Goal: Information Seeking & Learning: Check status

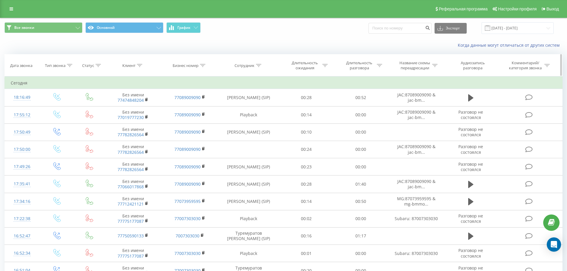
click at [94, 68] on th "Статус" at bounding box center [89, 65] width 30 height 22
click at [146, 70] on th "Клиент" at bounding box center [133, 65] width 57 height 22
click at [136, 61] on th "Клиент" at bounding box center [133, 65] width 57 height 22
click at [138, 68] on th "Клиент" at bounding box center [133, 65] width 57 height 22
click at [139, 65] on icon at bounding box center [139, 65] width 5 height 3
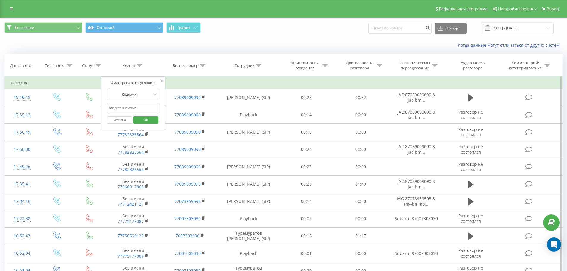
paste input "7782960207"
type input "7782960207"
click at [150, 117] on span "OK" at bounding box center [145, 119] width 17 height 9
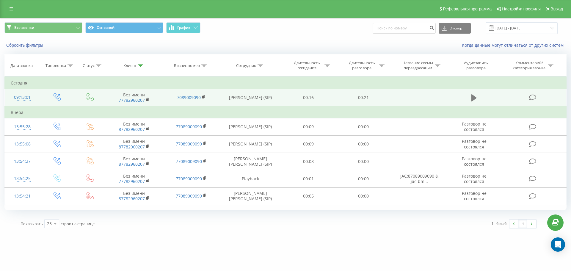
click at [471, 97] on button at bounding box center [474, 97] width 9 height 9
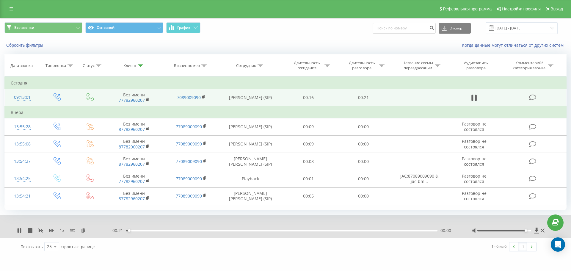
click at [527, 230] on div at bounding box center [504, 231] width 54 height 2
drag, startPoint x: 527, startPoint y: 230, endPoint x: 533, endPoint y: 230, distance: 6.3
click at [533, 230] on div at bounding box center [509, 231] width 74 height 6
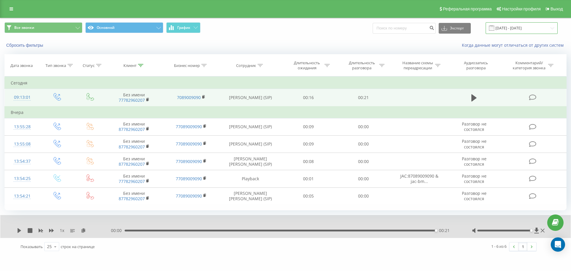
click at [540, 26] on input "[DATE] - [DATE]" at bounding box center [522, 28] width 72 height 12
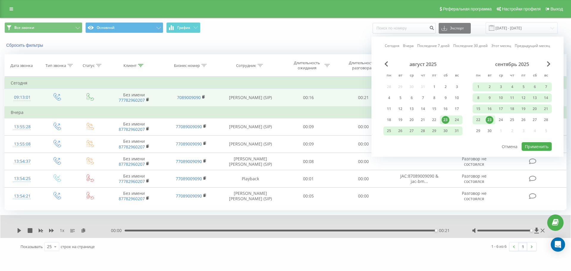
click at [488, 116] on div "23" at bounding box center [489, 119] width 11 height 9
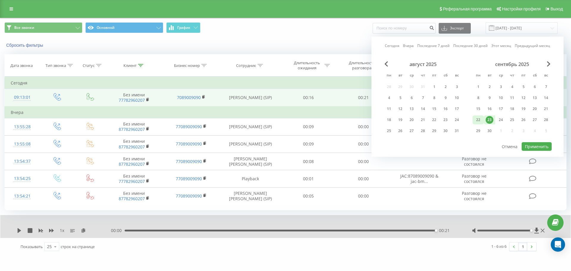
click at [479, 120] on div "22" at bounding box center [478, 120] width 8 height 8
click at [536, 145] on button "Применить" at bounding box center [537, 146] width 30 height 9
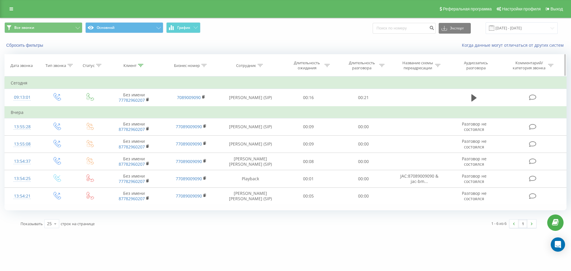
click at [126, 65] on div "Клиент" at bounding box center [129, 65] width 13 height 5
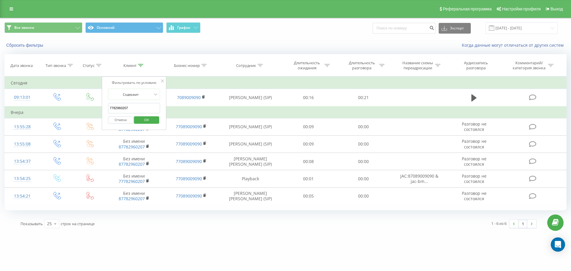
click at [125, 120] on button "Отмена" at bounding box center [120, 119] width 25 height 7
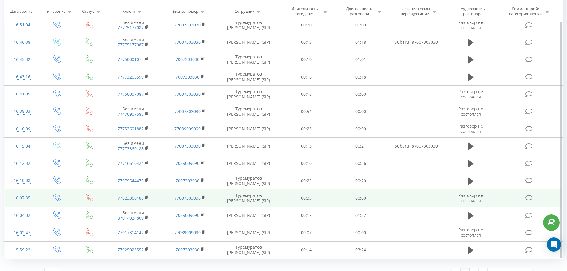
scroll to position [273, 0]
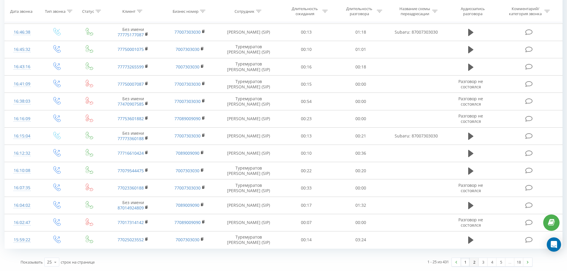
click at [476, 264] on link "2" at bounding box center [473, 262] width 9 height 8
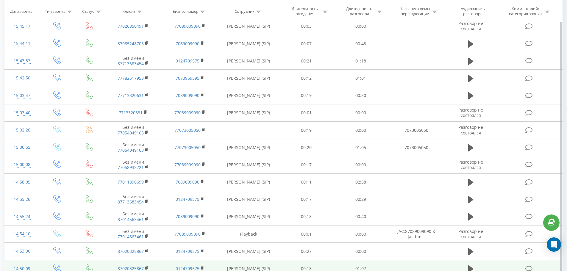
scroll to position [273, 0]
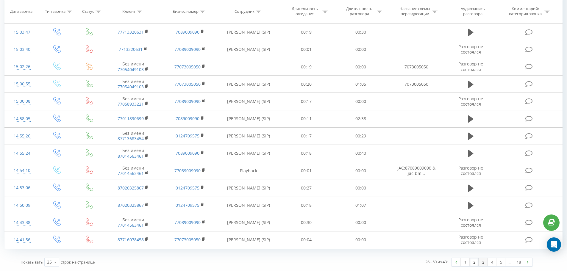
click at [482, 262] on link "3" at bounding box center [482, 262] width 9 height 8
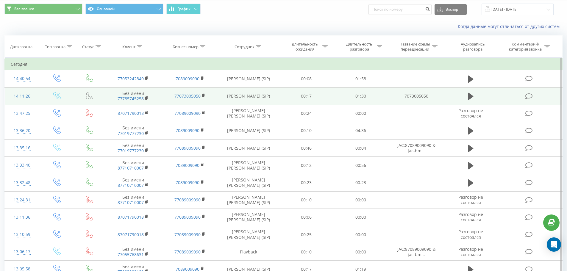
scroll to position [10, 0]
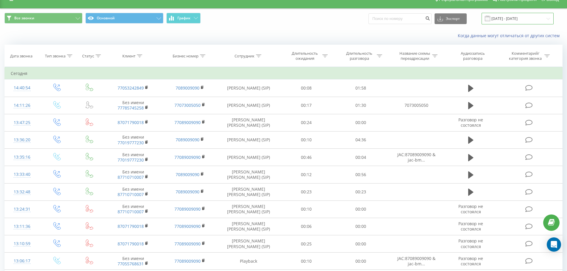
click at [517, 24] on input "22.09.2025 - 23.09.2025" at bounding box center [517, 19] width 72 height 12
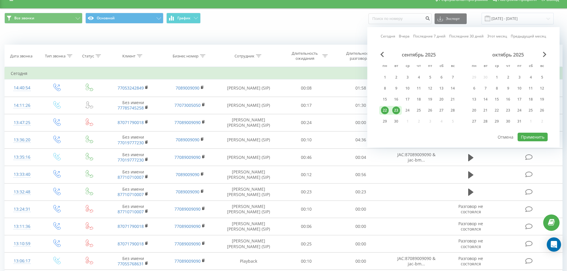
click at [384, 110] on div "22" at bounding box center [385, 110] width 8 height 8
click at [529, 135] on button "Применить" at bounding box center [532, 137] width 30 height 9
type input "22.09.2025 - 22.09.2025"
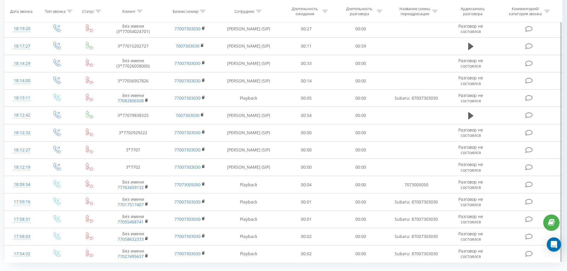
scroll to position [273, 0]
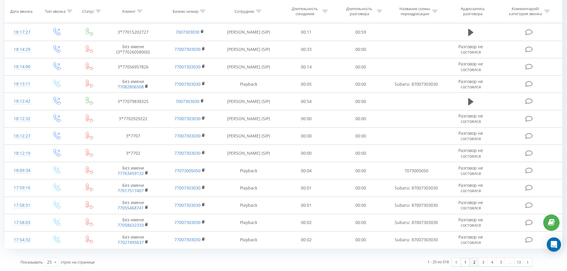
click at [476, 262] on link "2" at bounding box center [473, 262] width 9 height 8
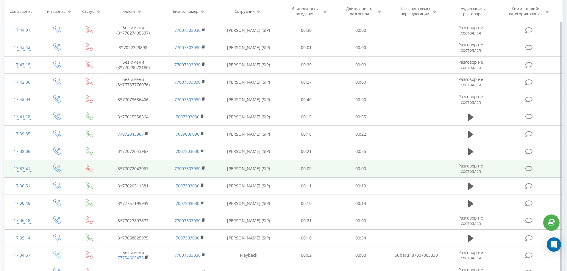
scroll to position [273, 0]
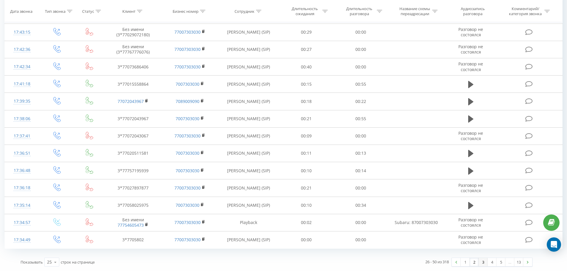
click at [483, 264] on link "3" at bounding box center [482, 262] width 9 height 8
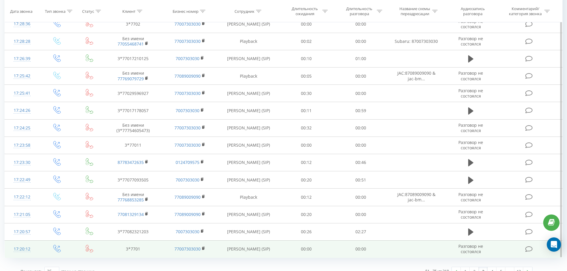
scroll to position [273, 0]
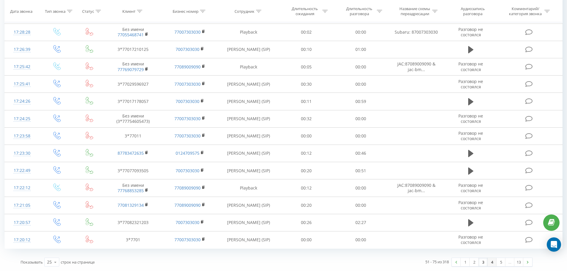
click at [492, 261] on link "4" at bounding box center [491, 262] width 9 height 8
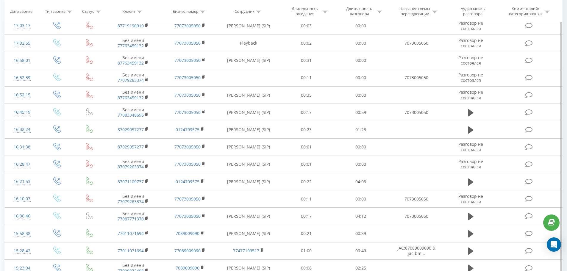
scroll to position [273, 0]
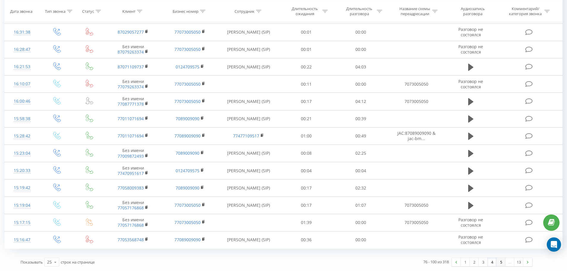
drag, startPoint x: 501, startPoint y: 262, endPoint x: 484, endPoint y: 247, distance: 23.0
click at [501, 262] on link "5" at bounding box center [500, 262] width 9 height 8
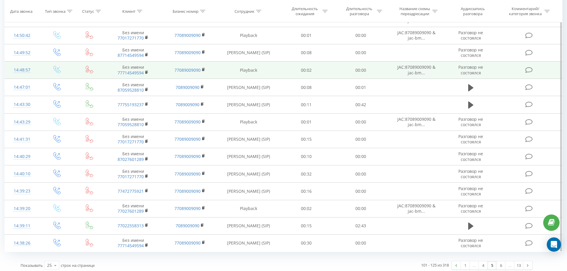
scroll to position [273, 0]
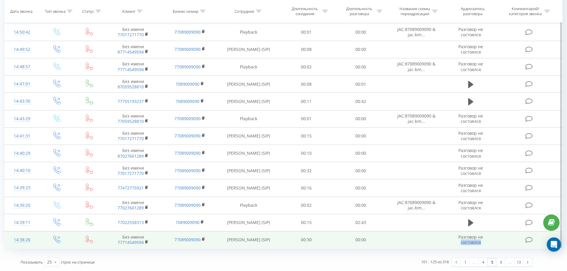
drag, startPoint x: 496, startPoint y: 236, endPoint x: 508, endPoint y: 247, distance: 16.4
click at [501, 241] on tr "14:38:26 Без имени 77714549594 77089009090 Абдукаимов Асан (SIP) 00:30 00:00 Ра…" at bounding box center [283, 239] width 557 height 17
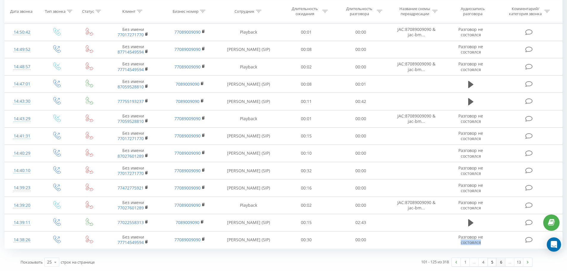
click at [498, 259] on link "6" at bounding box center [500, 262] width 9 height 8
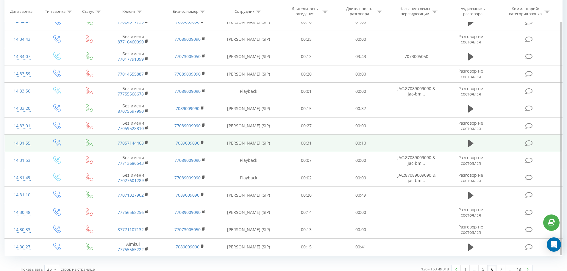
scroll to position [273, 0]
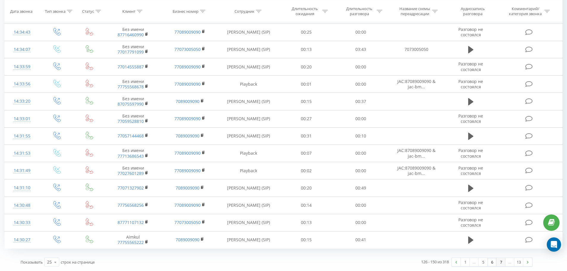
click at [499, 262] on link "7" at bounding box center [500, 262] width 9 height 8
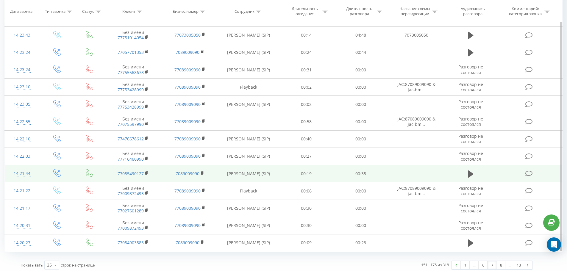
scroll to position [273, 0]
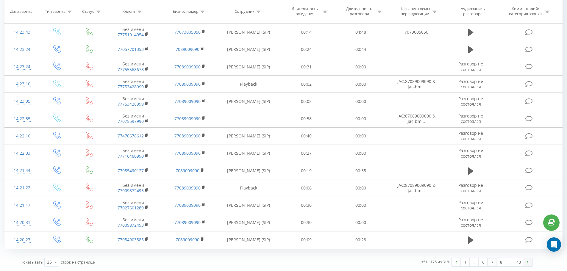
click at [528, 262] on link at bounding box center [527, 262] width 9 height 8
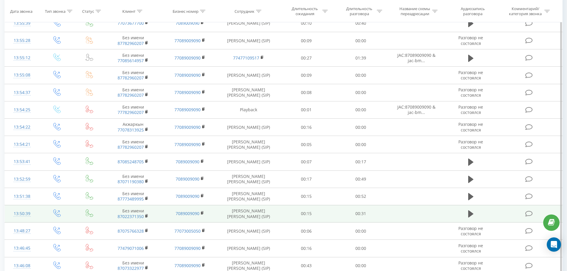
scroll to position [273, 0]
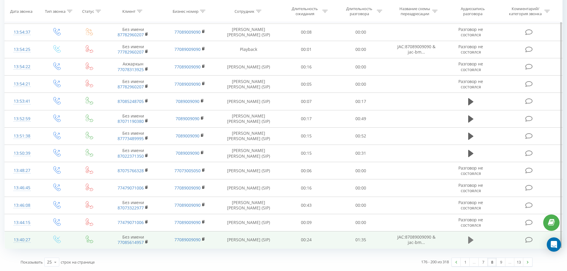
click at [470, 239] on icon at bounding box center [470, 239] width 5 height 7
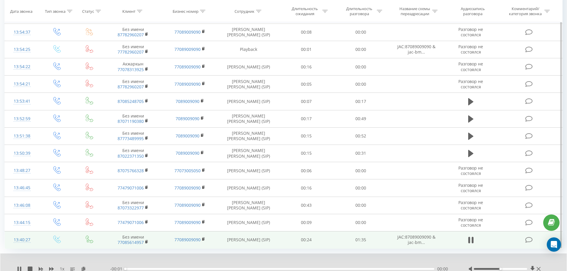
click at [517, 267] on div at bounding box center [504, 269] width 73 height 6
click at [519, 270] on div at bounding box center [504, 269] width 73 height 6
click at [524, 269] on div at bounding box center [500, 269] width 53 height 2
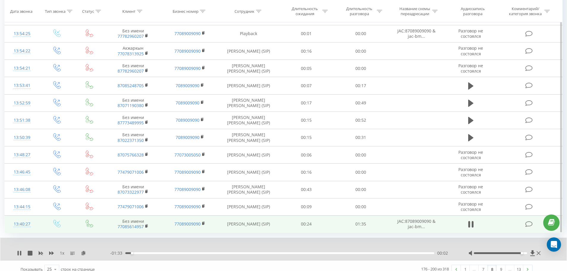
scroll to position [296, 0]
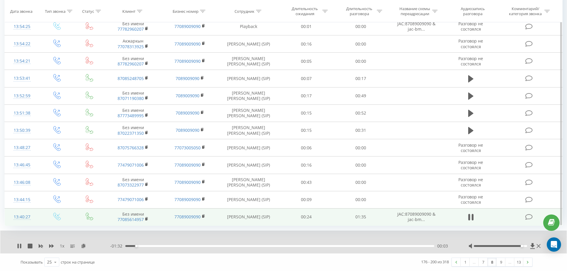
click at [143, 244] on div "- 01:32 00:03 00:03" at bounding box center [281, 246] width 343 height 6
click at [146, 246] on div "00:06" at bounding box center [279, 246] width 309 height 2
click at [165, 244] on div "- 01:26 00:09 00:09" at bounding box center [281, 246] width 343 height 6
click at [171, 245] on div "00:14" at bounding box center [279, 246] width 309 height 2
click at [280, 244] on div "- 00:52 00:43 00:43" at bounding box center [281, 246] width 343 height 6
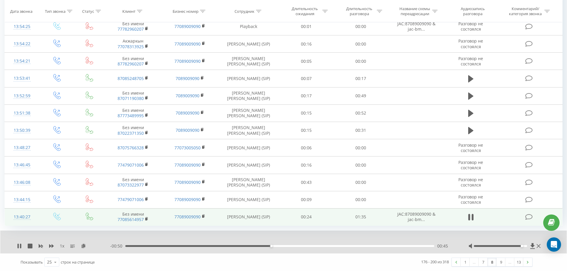
drag, startPoint x: 525, startPoint y: 244, endPoint x: 504, endPoint y: 254, distance: 23.7
click at [540, 244] on div at bounding box center [504, 246] width 73 height 6
click at [313, 246] on div "00:46" at bounding box center [279, 246] width 309 height 2
click at [499, 264] on link "9" at bounding box center [500, 262] width 9 height 8
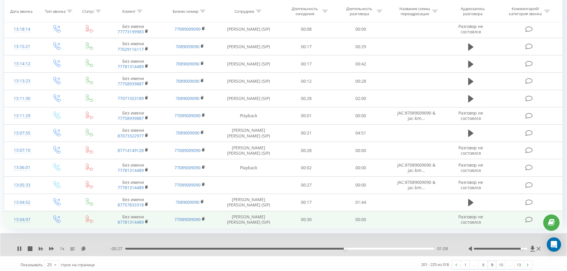
scroll to position [296, 0]
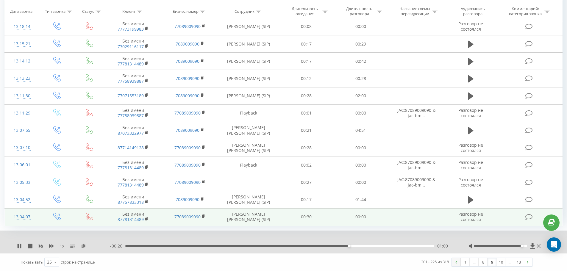
click at [455, 264] on link at bounding box center [455, 262] width 9 height 8
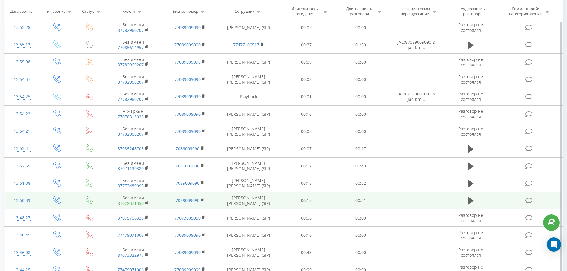
scroll to position [207, 0]
